Goal: Check status: Check status

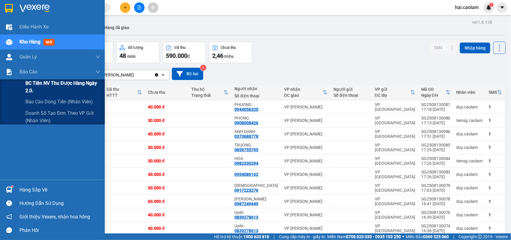
click at [46, 84] on span "BC Tiền NV thu được hàng ngày 2.0." at bounding box center [62, 86] width 75 height 15
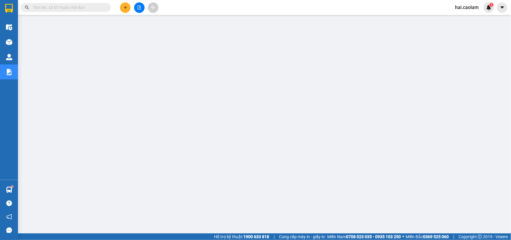
click at [63, 7] on input "text" at bounding box center [68, 7] width 71 height 7
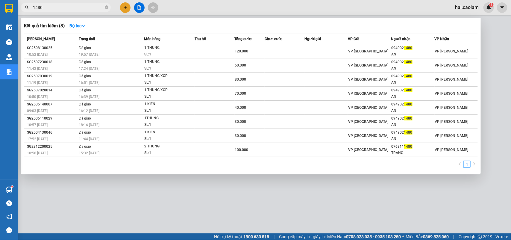
type input "1480"
click at [173, 184] on div at bounding box center [255, 120] width 511 height 240
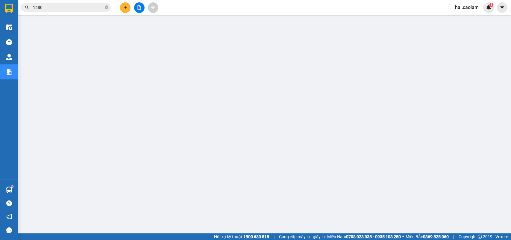
click at [65, 5] on input "1480" at bounding box center [68, 7] width 71 height 7
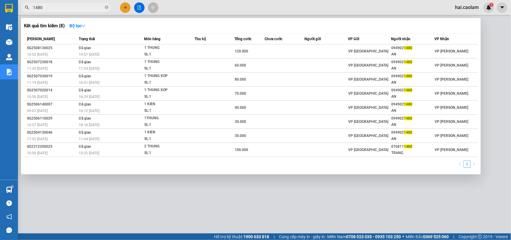
click at [104, 8] on span "1480" at bounding box center [66, 7] width 90 height 9
click at [105, 7] on icon "close-circle" at bounding box center [107, 7] width 4 height 4
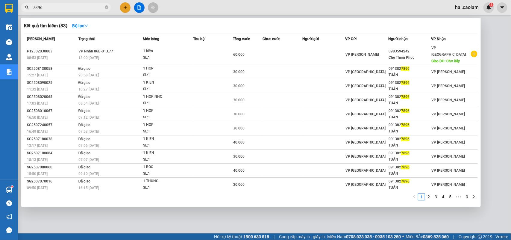
click at [207, 6] on div at bounding box center [255, 120] width 511 height 240
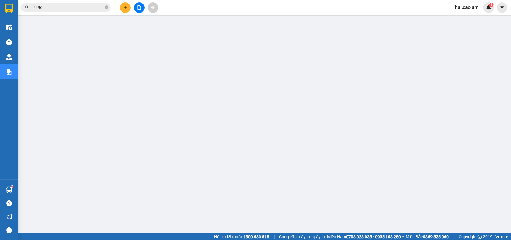
click at [88, 10] on input "7896" at bounding box center [68, 7] width 71 height 7
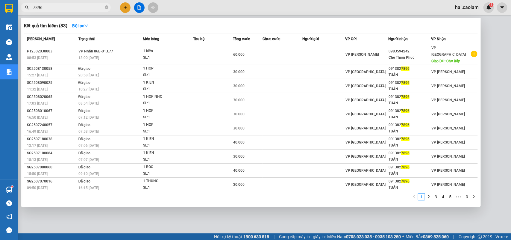
click at [203, 11] on div at bounding box center [255, 120] width 511 height 240
click at [79, 7] on input "7896" at bounding box center [68, 7] width 71 height 7
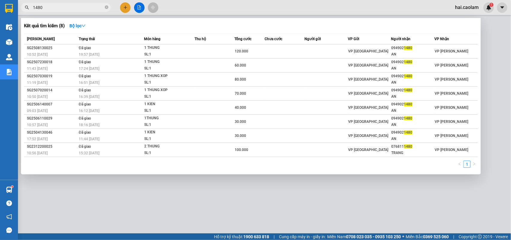
type input "1480"
click at [270, 11] on div at bounding box center [255, 120] width 511 height 240
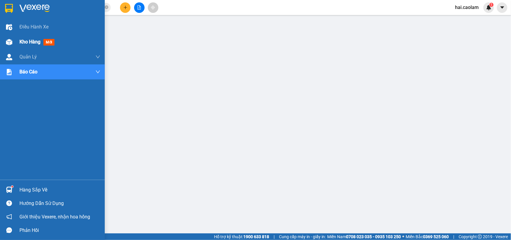
click at [10, 39] on img at bounding box center [9, 42] width 6 height 6
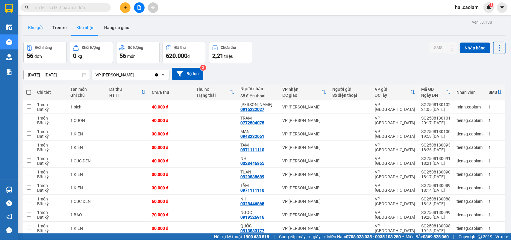
drag, startPoint x: 39, startPoint y: 32, endPoint x: 38, endPoint y: 29, distance: 3.1
click at [38, 30] on button "Kho gửi" at bounding box center [35, 27] width 24 height 14
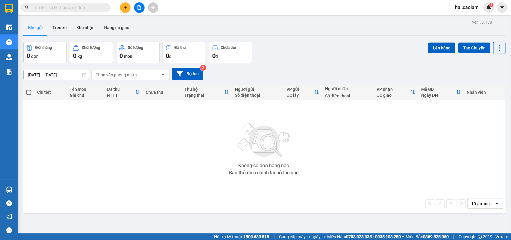
click at [68, 77] on input "[DATE] – [DATE]" at bounding box center [56, 75] width 65 height 10
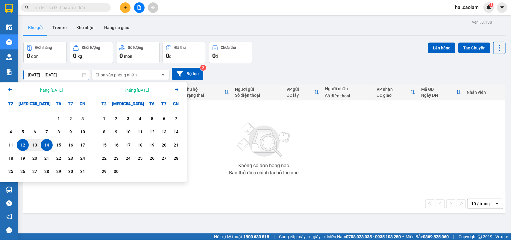
click at [298, 62] on div "Đơn hàng 0 đơn Khối lượng 0 kg Số lượng 0 món Đã thu 0 đ Chưa thu 0 đ Lên hàng …" at bounding box center [264, 53] width 483 height 22
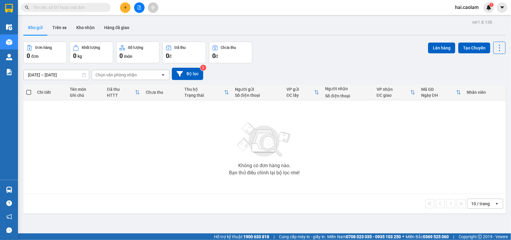
click at [46, 78] on div "ver 1.8.138 Kho gửi Trên xe Kho nhận Hàng đã giao Đơn hàng 0 đơn Khối lượng 0 k…" at bounding box center [264, 138] width 487 height 240
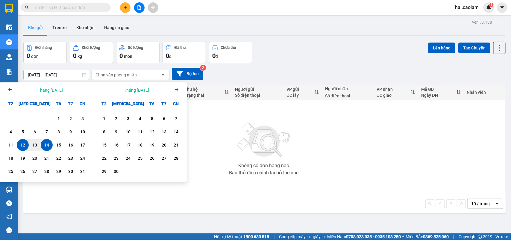
click at [178, 26] on div "Kho gửi Trên xe Kho nhận Hàng đã giao" at bounding box center [264, 28] width 483 height 16
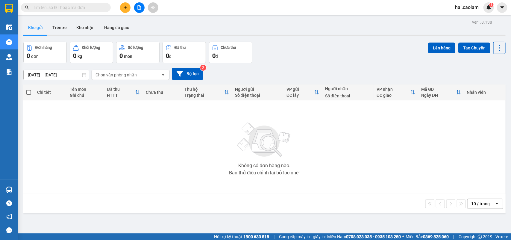
click at [135, 10] on button at bounding box center [139, 7] width 10 height 10
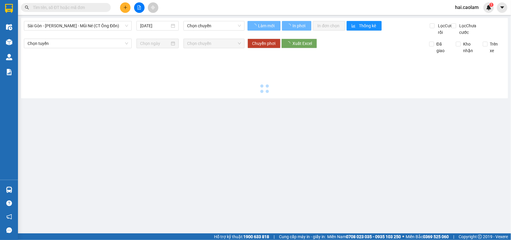
type input "[DATE]"
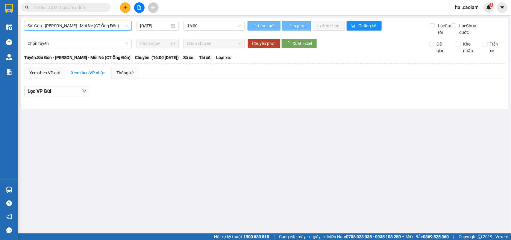
click at [69, 28] on span "Sài Gòn - [PERSON_NAME] - Mũi Né (CT Ông Đồn)" at bounding box center [78, 25] width 101 height 9
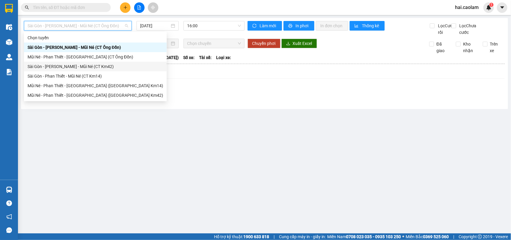
click at [99, 66] on div "Sài Gòn - [PERSON_NAME] - Mũi Né (CT Km42)" at bounding box center [96, 66] width 136 height 7
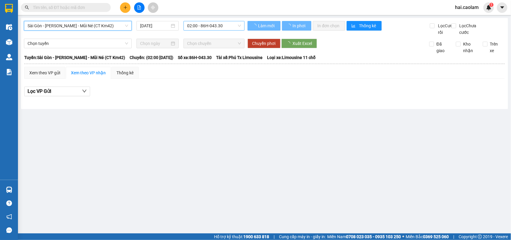
click at [203, 27] on span "02:00 - 86H-043.30" at bounding box center [214, 25] width 54 height 9
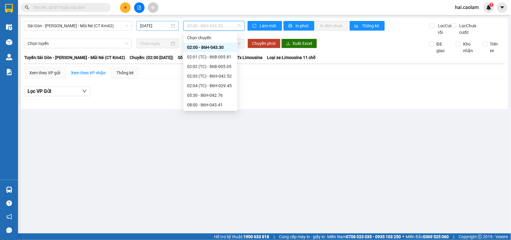
click at [148, 26] on input "[DATE]" at bounding box center [155, 25] width 30 height 7
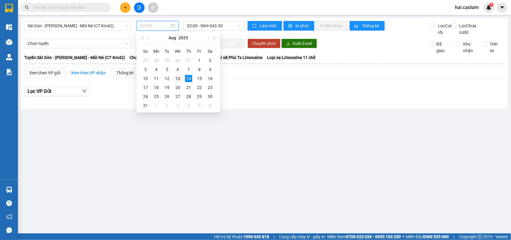
click at [177, 79] on div "13" at bounding box center [177, 78] width 7 height 7
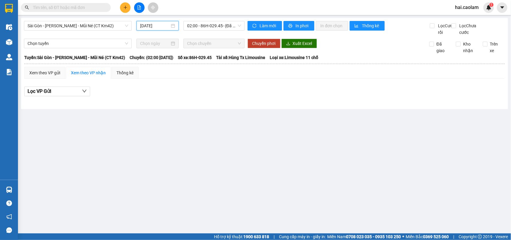
click at [165, 25] on input "[DATE]" at bounding box center [155, 25] width 30 height 7
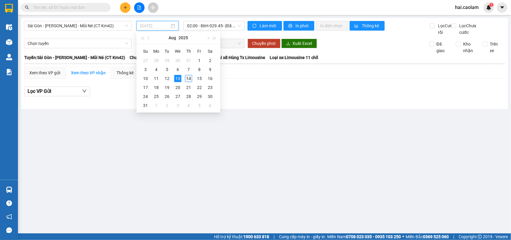
click at [185, 79] on div "14" at bounding box center [188, 78] width 7 height 7
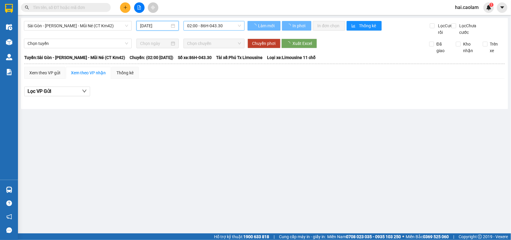
click at [214, 22] on span "02:00 - 86H-043.30" at bounding box center [214, 25] width 54 height 9
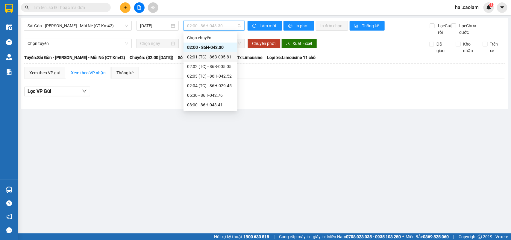
click at [331, 109] on div "Sài Gòn - Phan Thiết - Mũi Né (CT Km42) 14/08/2025 02:00 - 86H-043.30 Làm mới I…" at bounding box center [264, 63] width 487 height 91
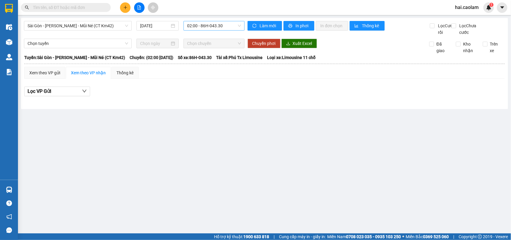
click at [226, 22] on span "02:00 - 86H-043.30" at bounding box center [214, 25] width 54 height 9
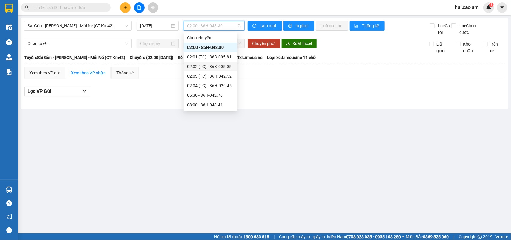
click at [322, 124] on main "Sài Gòn - Phan Thiết - Mũi Né (CT Km42) 14/08/2025 02:00 - 86H-043.30 Làm mới I…" at bounding box center [255, 116] width 511 height 233
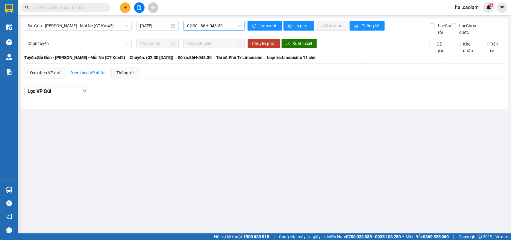
click at [215, 21] on span "02:00 - 86H-043.30" at bounding box center [214, 25] width 54 height 9
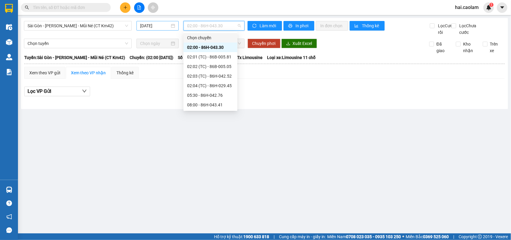
click at [154, 24] on input "14/08/2025" at bounding box center [155, 25] width 30 height 7
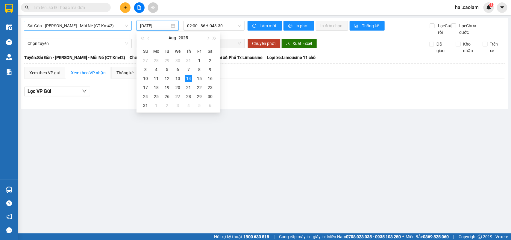
click at [62, 29] on span "Sài Gòn - [PERSON_NAME] - Mũi Né (CT Km42)" at bounding box center [78, 25] width 101 height 9
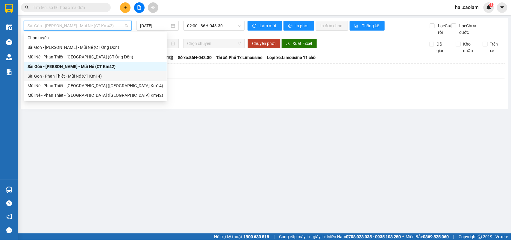
click at [230, 96] on div "Lọc VP Gửi" at bounding box center [264, 92] width 481 height 10
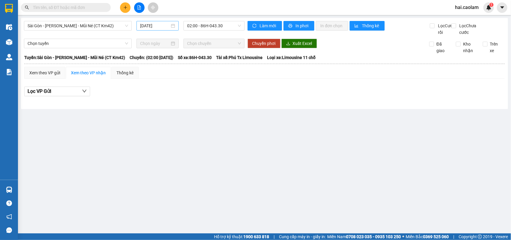
click at [155, 25] on input "14/08/2025" at bounding box center [155, 25] width 30 height 7
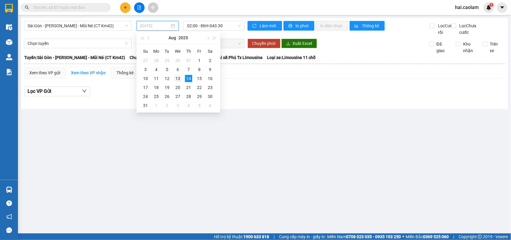
click at [176, 78] on div "13" at bounding box center [177, 78] width 7 height 7
type input "[DATE]"
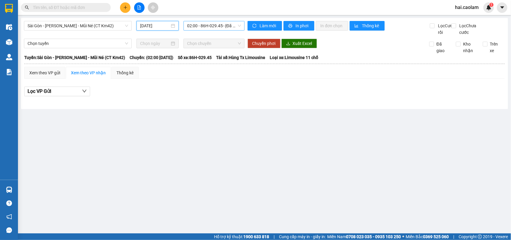
click at [208, 24] on span "02:00 - 86H-029.45 - (Đã hủy)" at bounding box center [214, 25] width 54 height 9
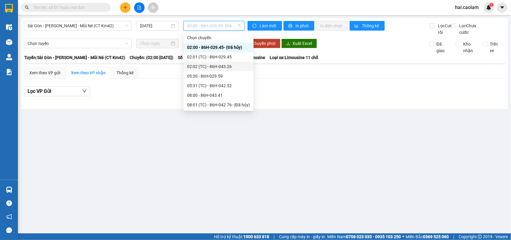
click at [286, 96] on div "Lọc VP Gửi" at bounding box center [264, 92] width 481 height 10
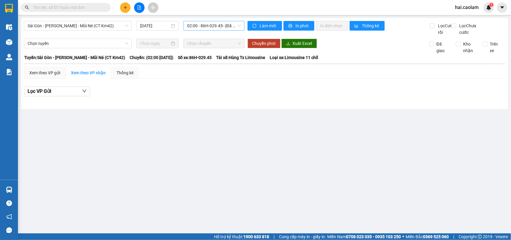
click at [227, 22] on span "02:00 - 86H-029.45 - (Đã hủy)" at bounding box center [214, 25] width 54 height 9
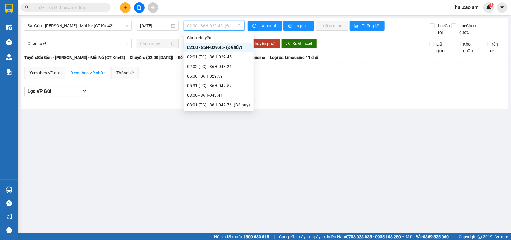
click at [301, 126] on main "Sài Gòn - Phan Thiết - Mũi Né (CT Km42) 13/08/2025 02:00 - 86H-029.45 - (Đã hủy…" at bounding box center [255, 116] width 511 height 233
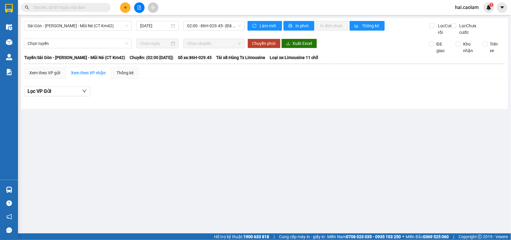
drag, startPoint x: 179, startPoint y: 155, endPoint x: 38, endPoint y: 2, distance: 208.4
click at [168, 134] on main "Sài Gòn - Phan Thiết - Mũi Né (CT Km42) 13/08/2025 02:00 - 86H-029.45 - (Đã hủy…" at bounding box center [255, 116] width 511 height 233
